Goal: Task Accomplishment & Management: Manage account settings

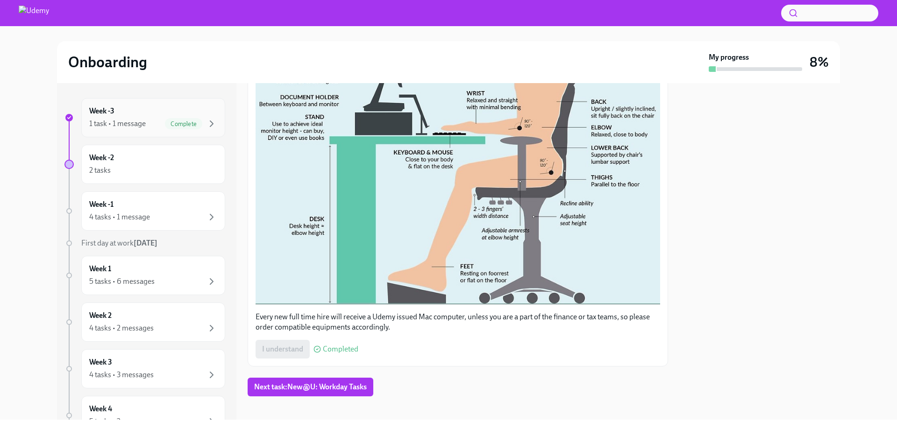
click at [135, 114] on div "Week -3 1 task • 1 message Complete" at bounding box center [153, 117] width 128 height 23
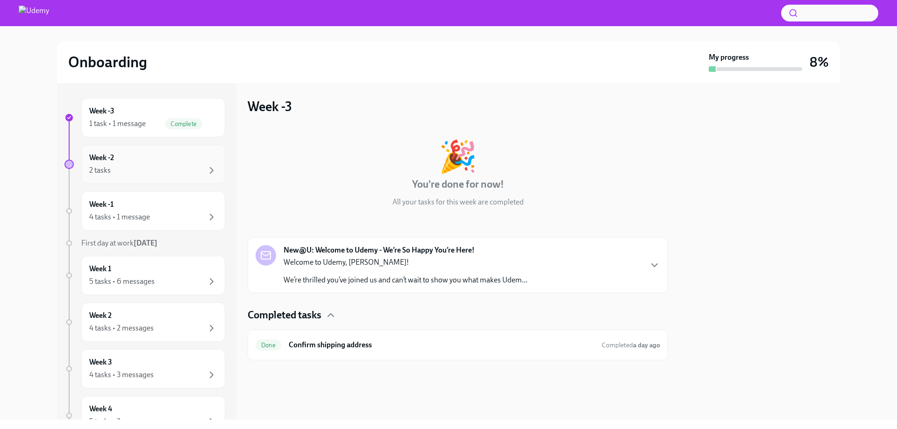
click at [127, 161] on div "Week -2 2 tasks" at bounding box center [153, 164] width 128 height 23
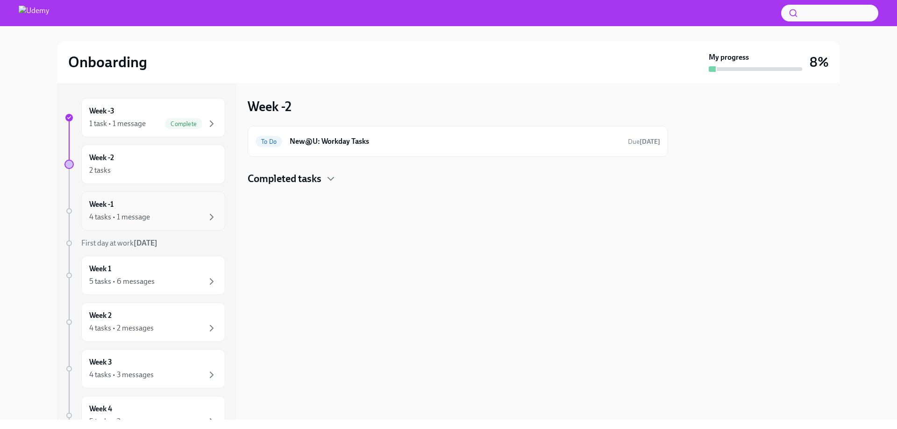
click at [152, 213] on div "4 tasks • 1 message" at bounding box center [153, 217] width 128 height 11
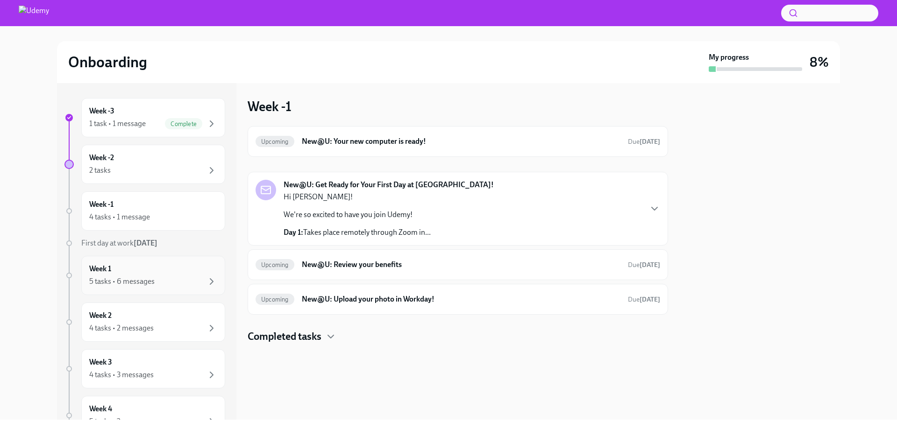
click at [139, 292] on div "Week 1 5 tasks • 6 messages" at bounding box center [153, 275] width 144 height 39
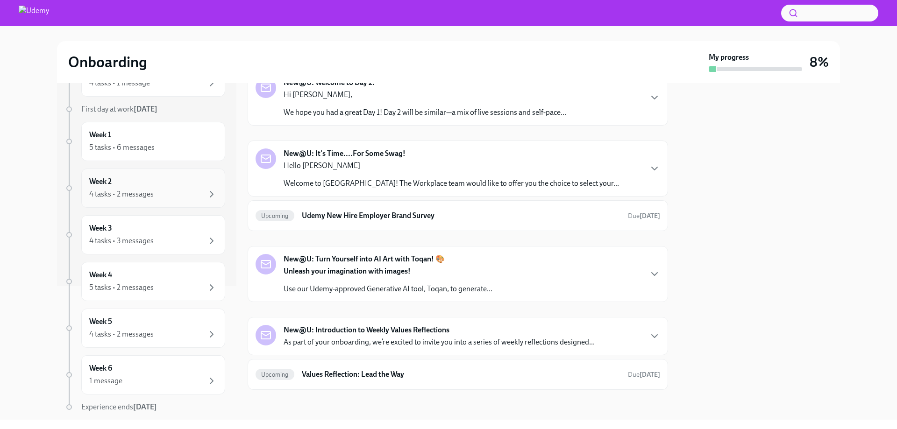
scroll to position [136, 0]
click at [478, 166] on p "Hello [PERSON_NAME]" at bounding box center [450, 166] width 335 height 10
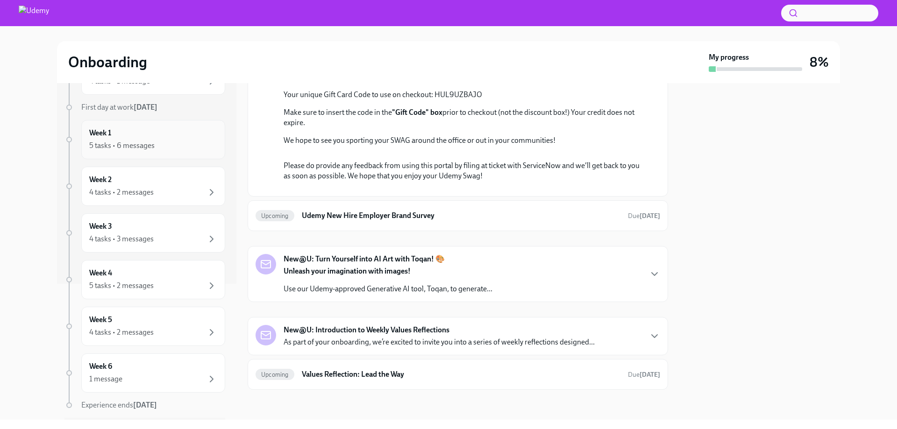
scroll to position [164, 0]
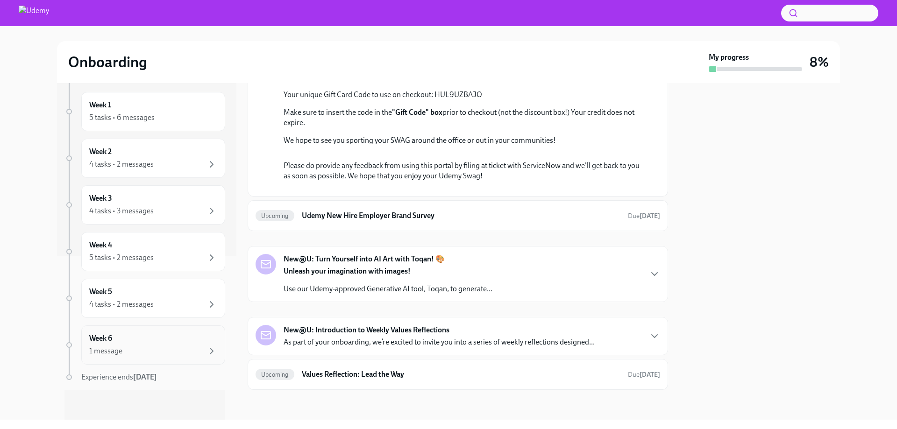
click at [132, 363] on div "Week 6 1 message" at bounding box center [153, 344] width 144 height 39
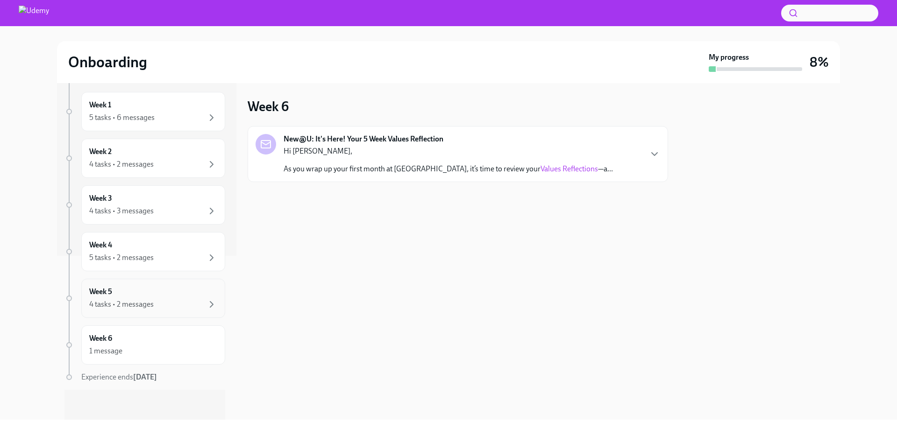
click at [153, 301] on div "4 tasks • 2 messages" at bounding box center [153, 304] width 128 height 11
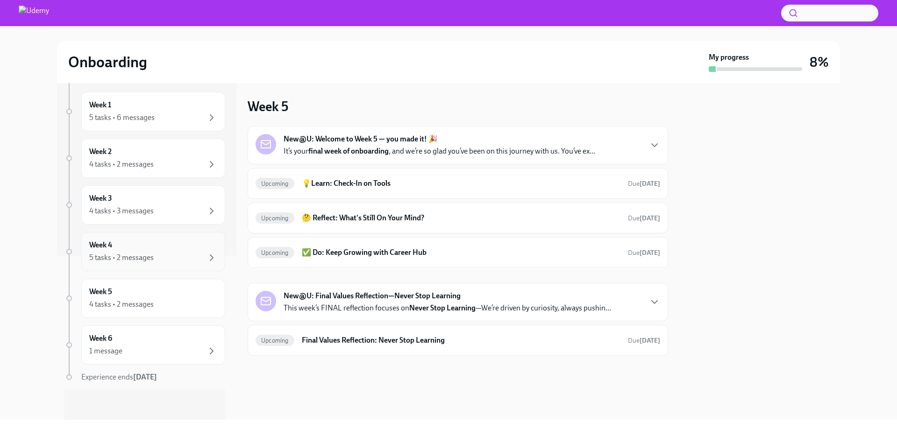
click at [149, 260] on div "5 tasks • 2 messages" at bounding box center [121, 258] width 64 height 10
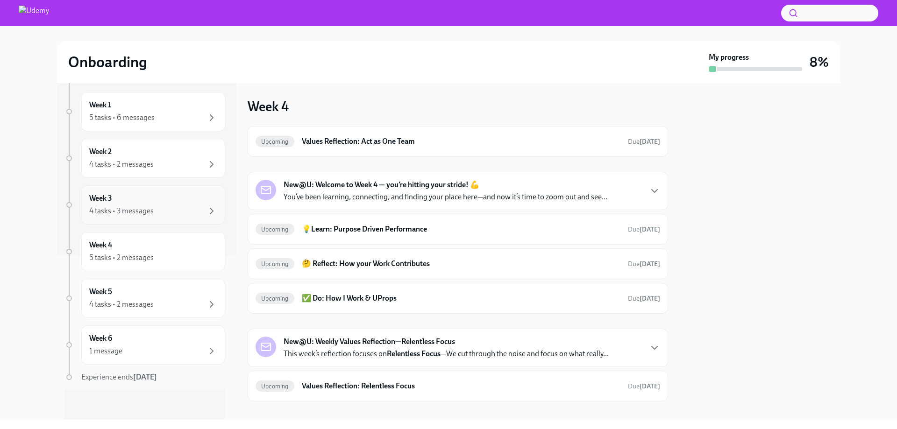
click at [153, 208] on div "4 tasks • 3 messages" at bounding box center [121, 211] width 64 height 10
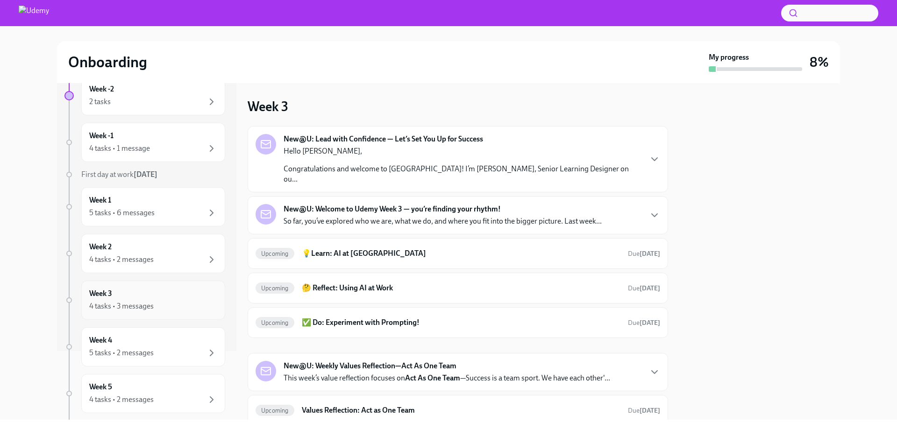
scroll to position [67, 0]
click at [152, 208] on div "Week 1 5 tasks • 6 messages" at bounding box center [153, 208] width 128 height 23
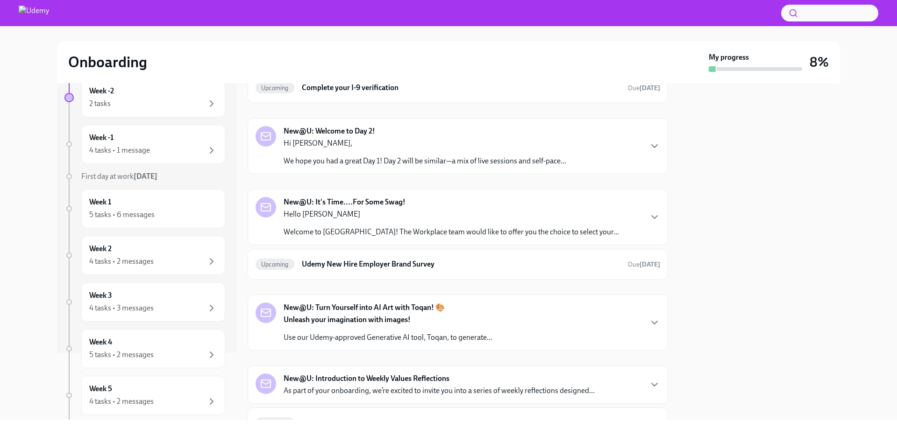
scroll to position [325, 0]
